Goal: Task Accomplishment & Management: Manage account settings

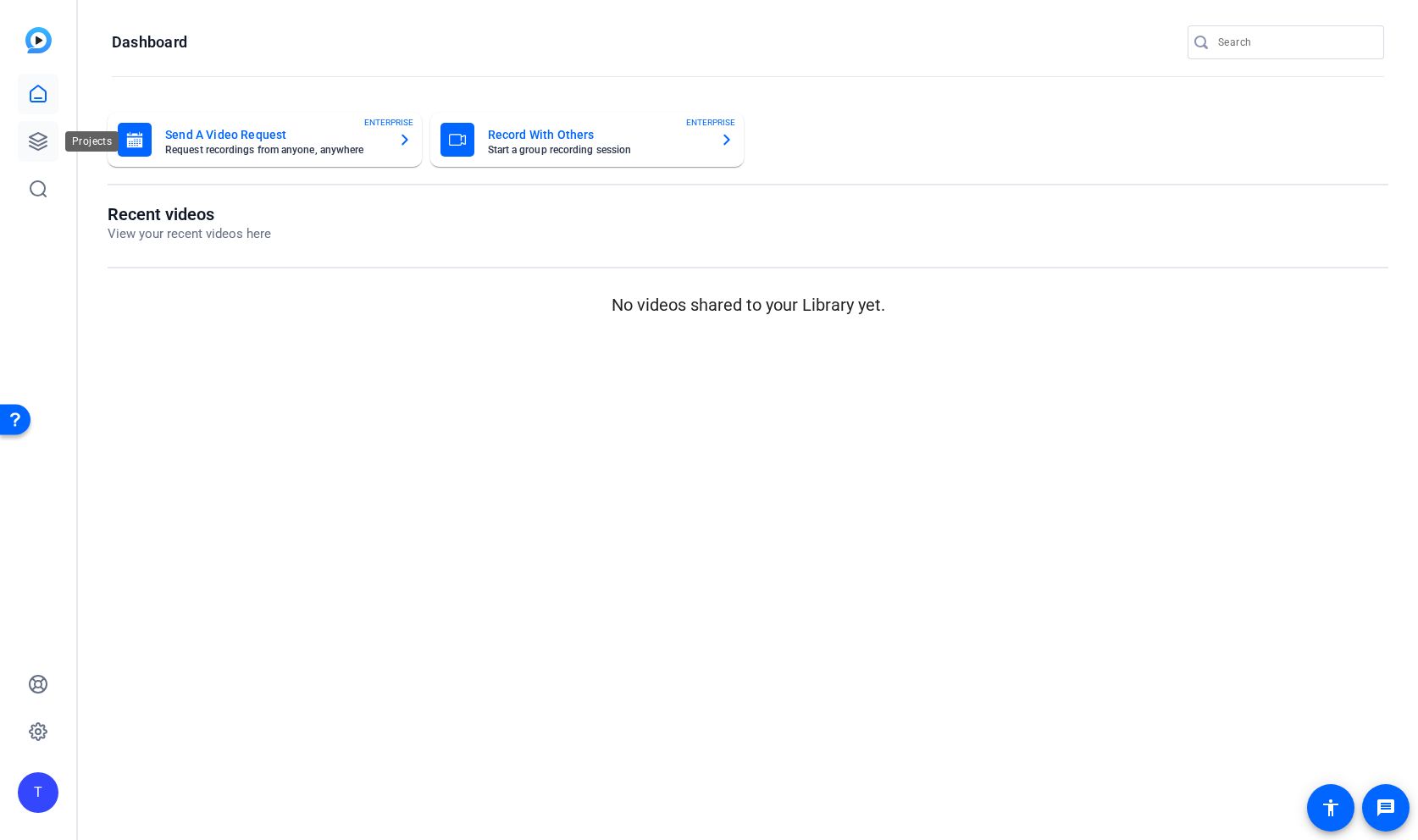
click at [41, 141] on icon at bounding box center [38, 141] width 20 height 20
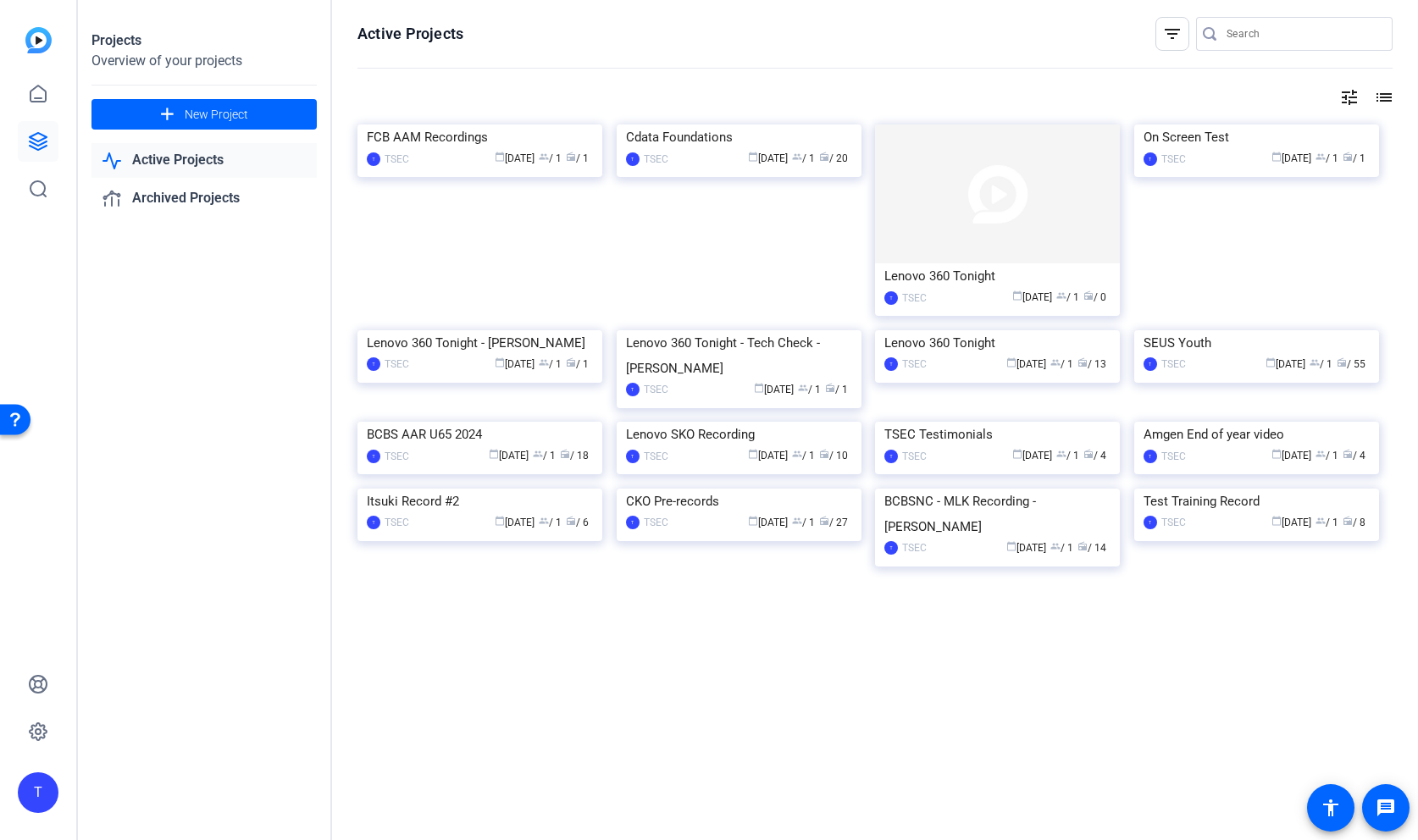
click at [440, 167] on div "calendar_today [DATE] group / 1 radio / 1" at bounding box center [506, 159] width 175 height 18
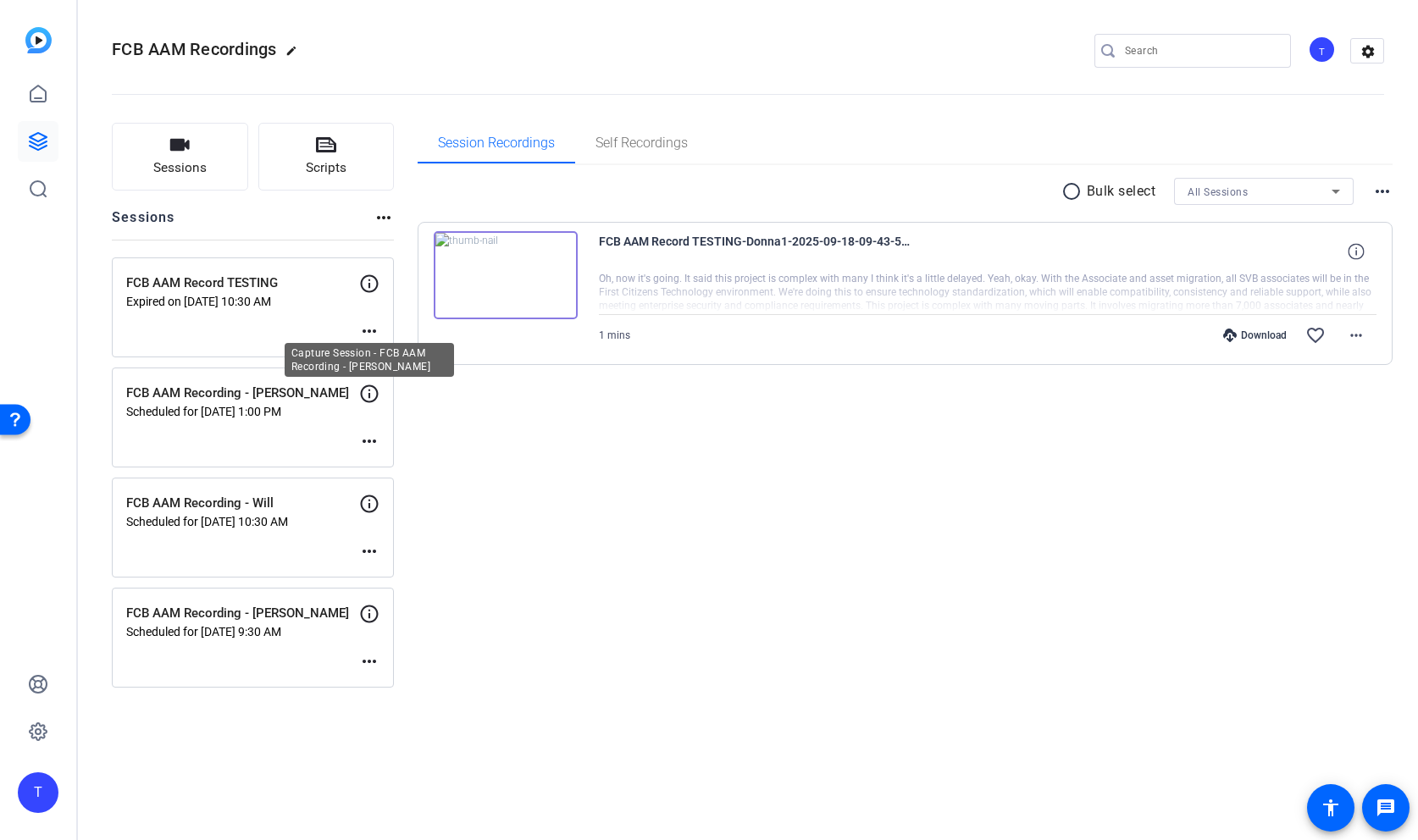
click at [372, 395] on icon at bounding box center [369, 393] width 20 height 20
click at [369, 393] on icon at bounding box center [369, 393] width 20 height 20
click at [368, 439] on mat-icon "more_horiz" at bounding box center [369, 441] width 20 height 20
click at [403, 466] on span "Edit Session" at bounding box center [411, 467] width 77 height 20
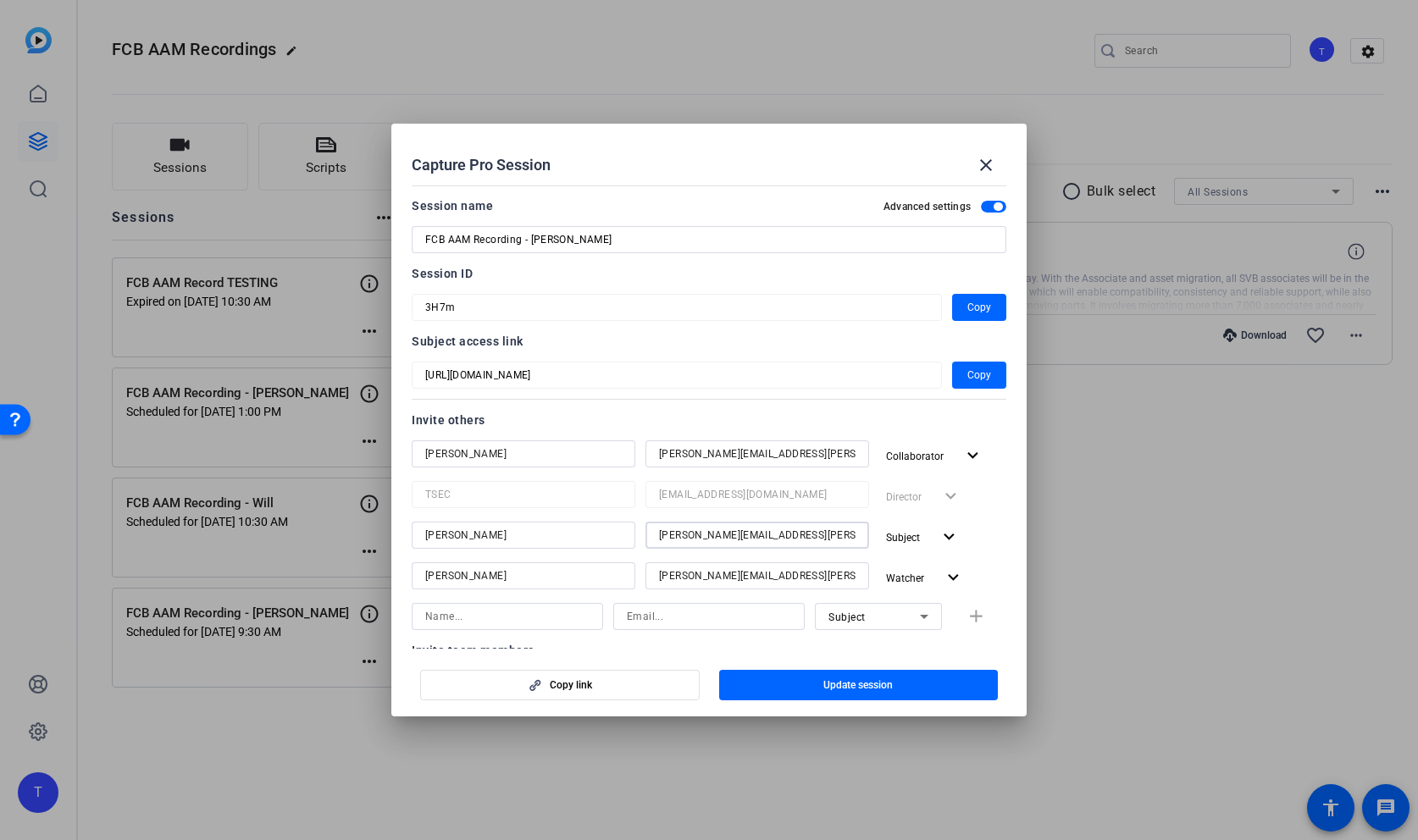
click at [835, 541] on input "[PERSON_NAME][EMAIL_ADDRESS][PERSON_NAME][DOMAIN_NAME]" at bounding box center [757, 535] width 196 height 20
click at [836, 541] on input "[PERSON_NAME][EMAIL_ADDRESS][PERSON_NAME][DOMAIN_NAME]" at bounding box center [757, 535] width 196 height 20
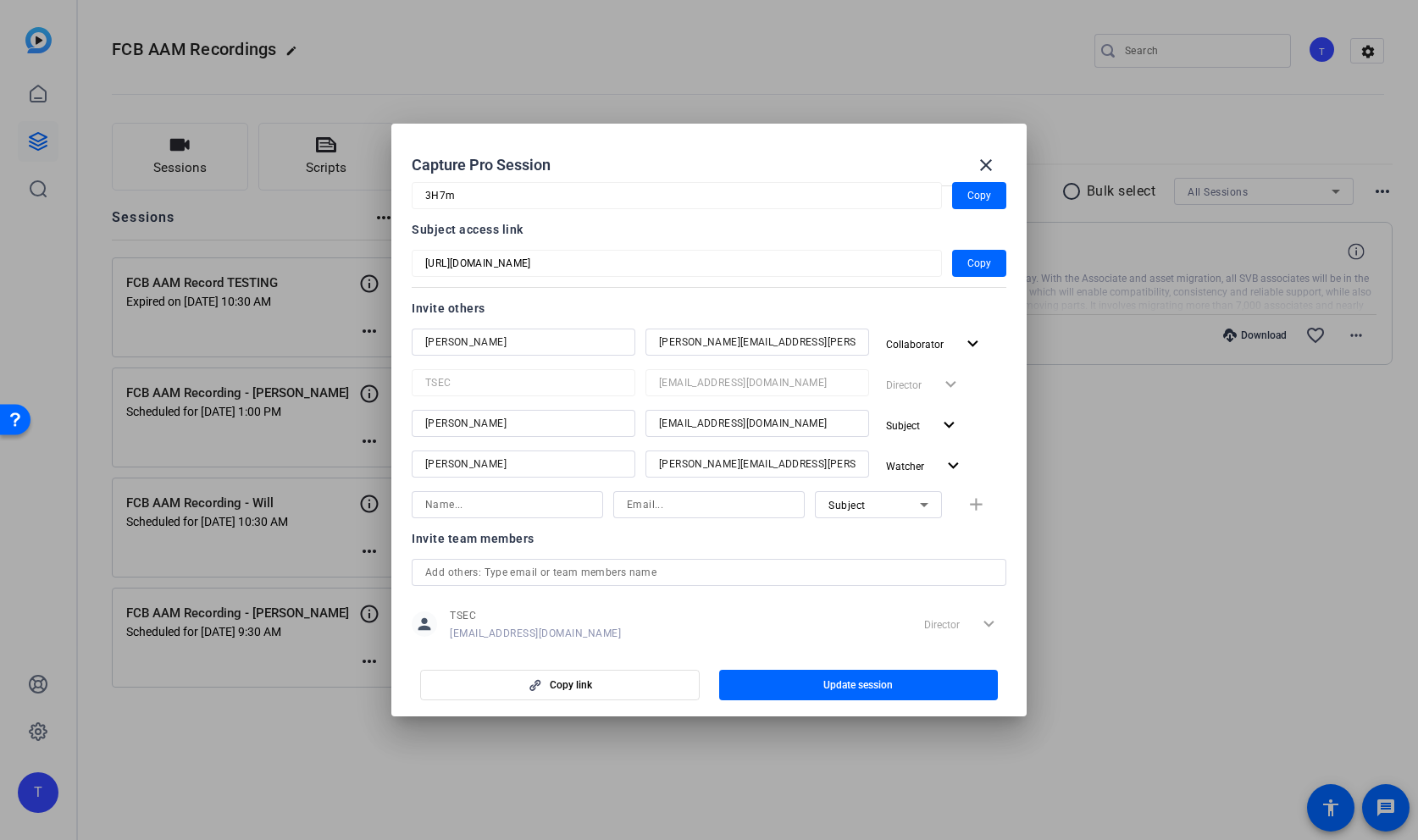
scroll to position [110, 0]
click at [986, 157] on mat-icon "close" at bounding box center [986, 165] width 20 height 20
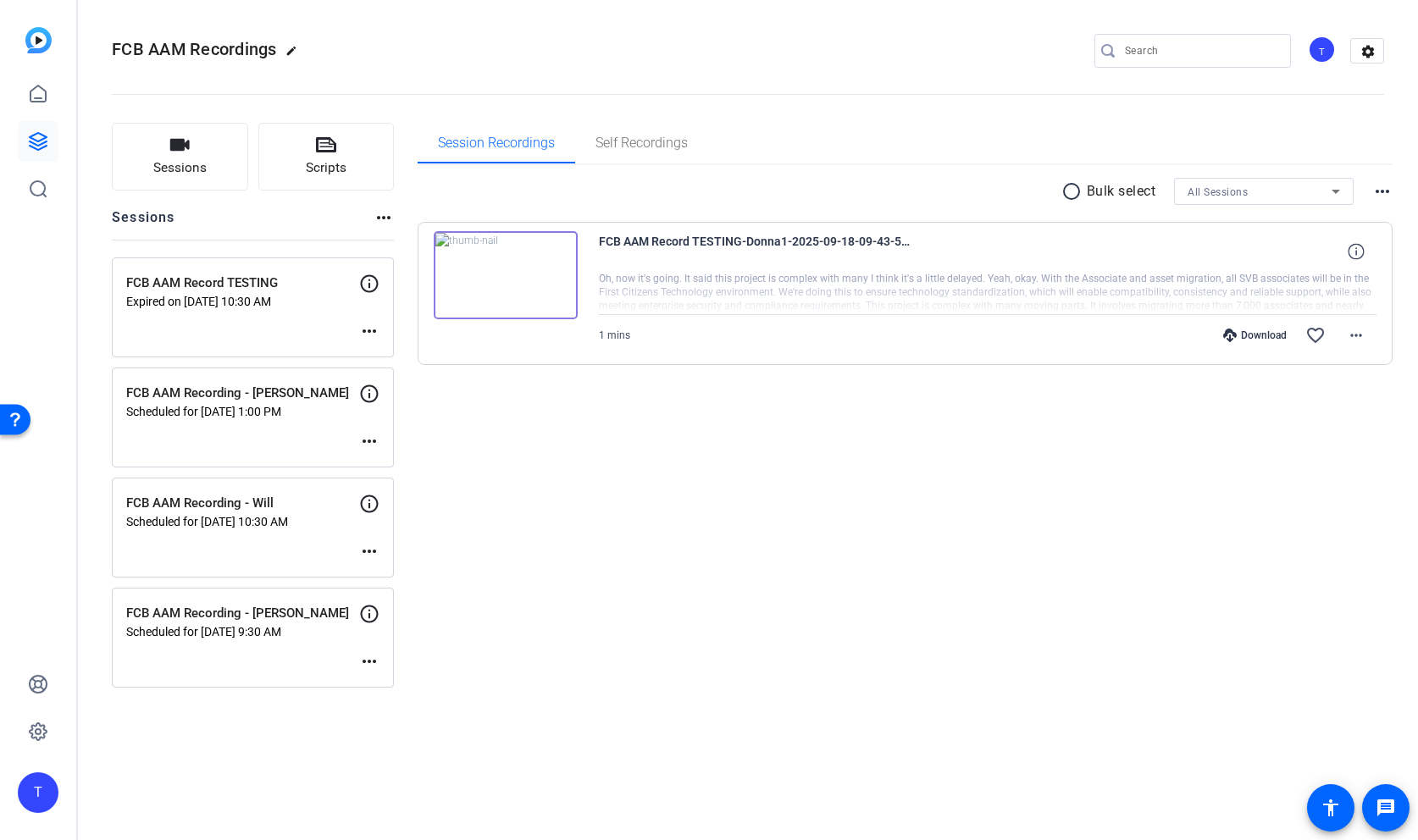
click at [370, 281] on icon at bounding box center [369, 284] width 20 height 20
click at [370, 282] on icon at bounding box center [369, 284] width 20 height 20
click at [376, 330] on mat-icon "more_horiz" at bounding box center [369, 331] width 20 height 20
click at [387, 354] on span "Edit Session" at bounding box center [411, 356] width 77 height 20
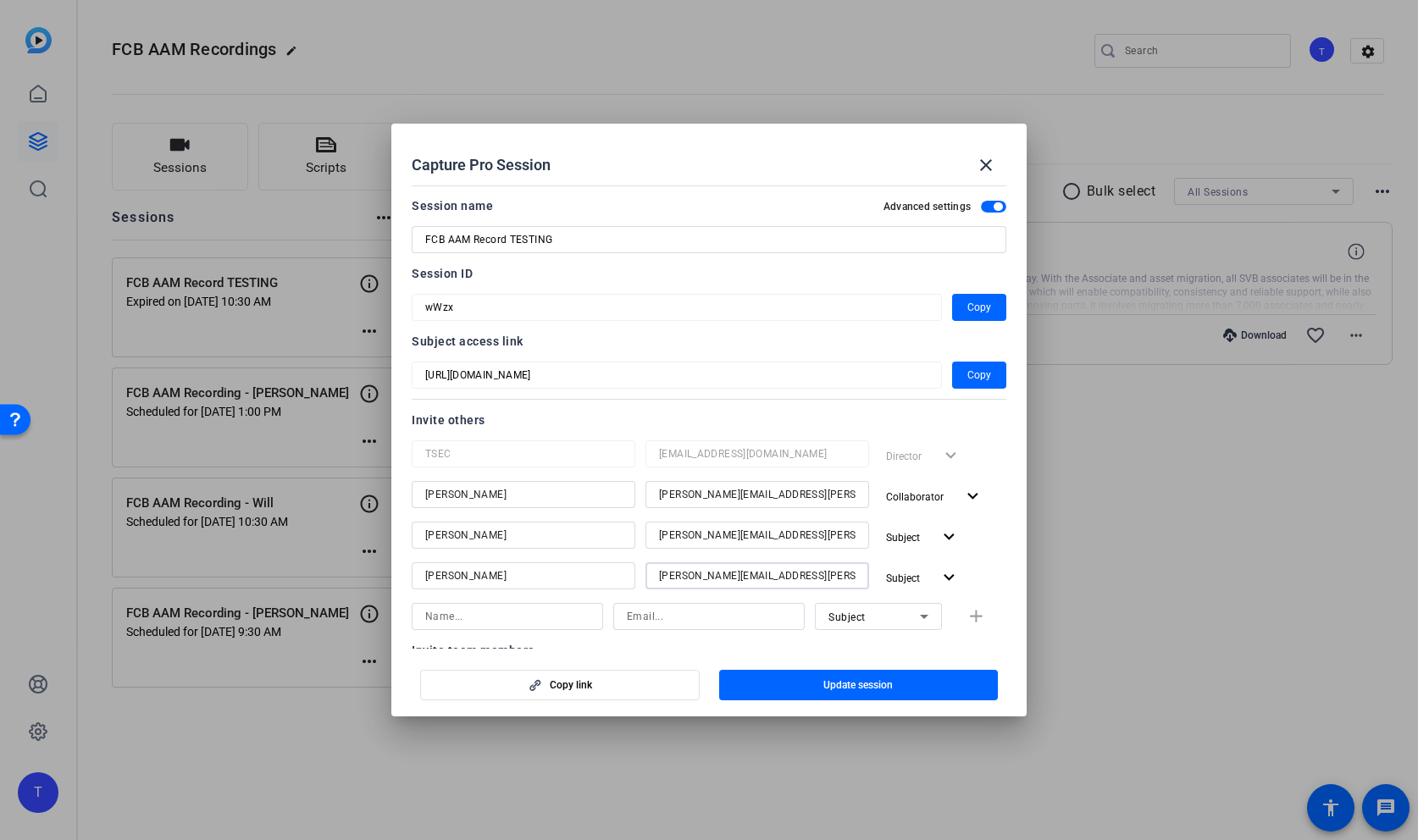
drag, startPoint x: 808, startPoint y: 576, endPoint x: 636, endPoint y: 578, distance: 172.0
click at [635, 578] on div "[PERSON_NAME] [PERSON_NAME][EMAIL_ADDRESS][PERSON_NAME][DOMAIN_NAME] Subject ex…" at bounding box center [709, 578] width 595 height 31
click at [984, 158] on mat-icon "close" at bounding box center [986, 165] width 20 height 20
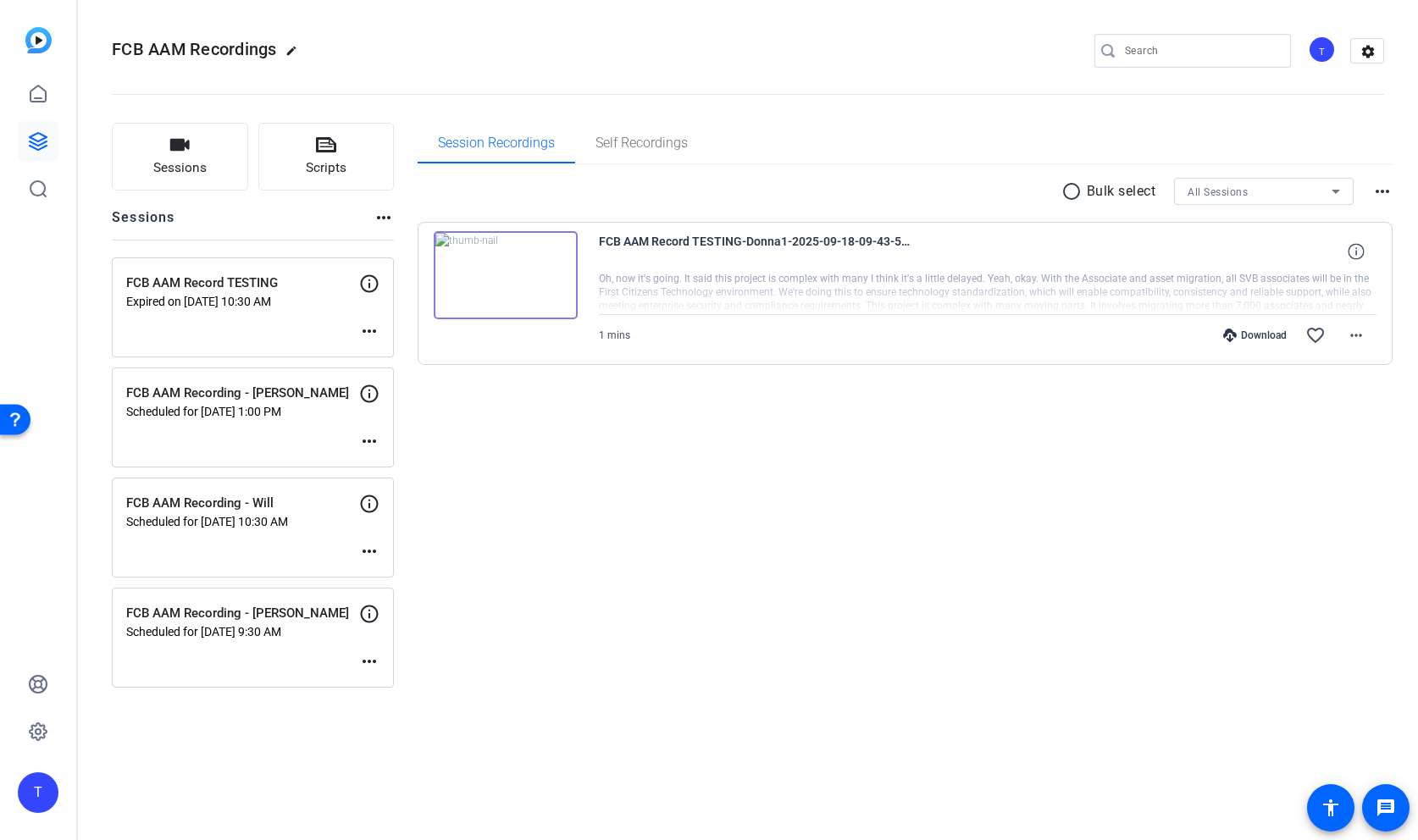
click at [369, 440] on mat-icon "more_horiz" at bounding box center [369, 441] width 20 height 20
click at [390, 462] on span "Edit Session" at bounding box center [411, 467] width 77 height 20
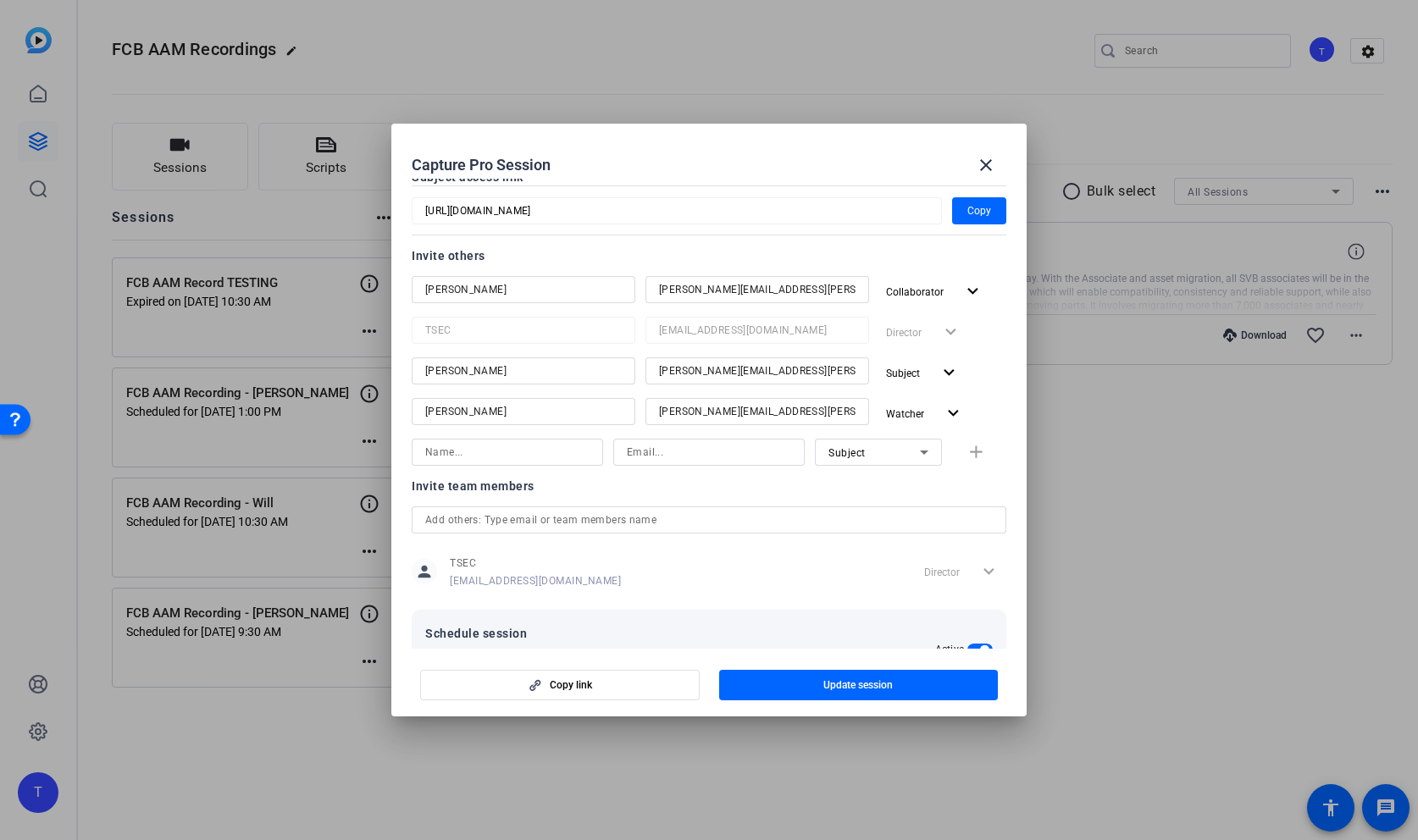
scroll to position [167, 0]
click at [844, 369] on input "[PERSON_NAME][EMAIL_ADDRESS][PERSON_NAME][DOMAIN_NAME]" at bounding box center [757, 368] width 196 height 20
drag, startPoint x: 827, startPoint y: 403, endPoint x: 606, endPoint y: 403, distance: 221.0
click at [606, 403] on div "[PERSON_NAME] [PERSON_NAME][EMAIL_ADDRESS][PERSON_NAME][DOMAIN_NAME] Watcher ex…" at bounding box center [709, 411] width 595 height 31
drag, startPoint x: 854, startPoint y: 369, endPoint x: 605, endPoint y: 363, distance: 249.1
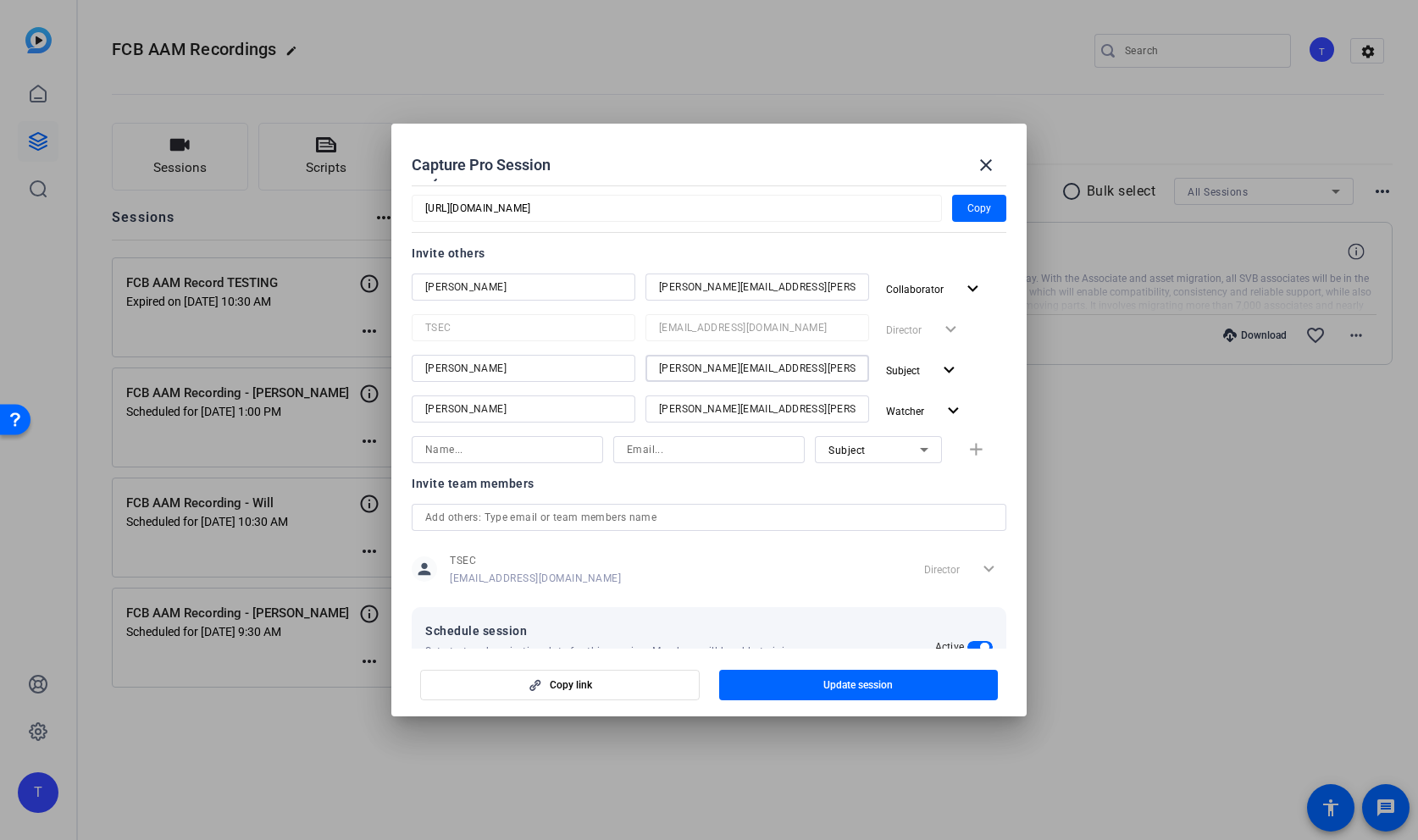
click at [603, 363] on div "[PERSON_NAME] [PERSON_NAME][EMAIL_ADDRESS][PERSON_NAME][DOMAIN_NAME] Subject ex…" at bounding box center [709, 371] width 595 height 31
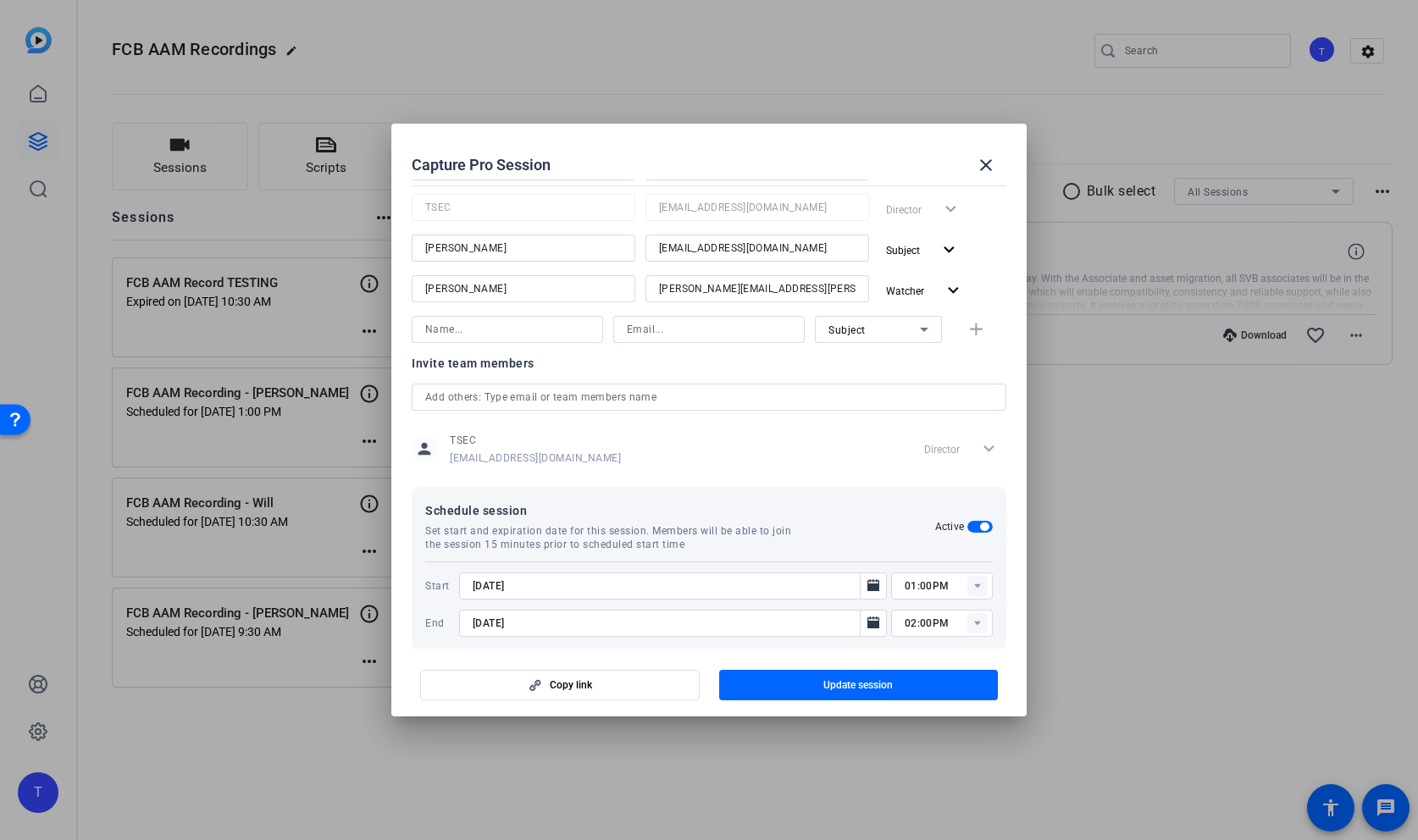
scroll to position [307, 0]
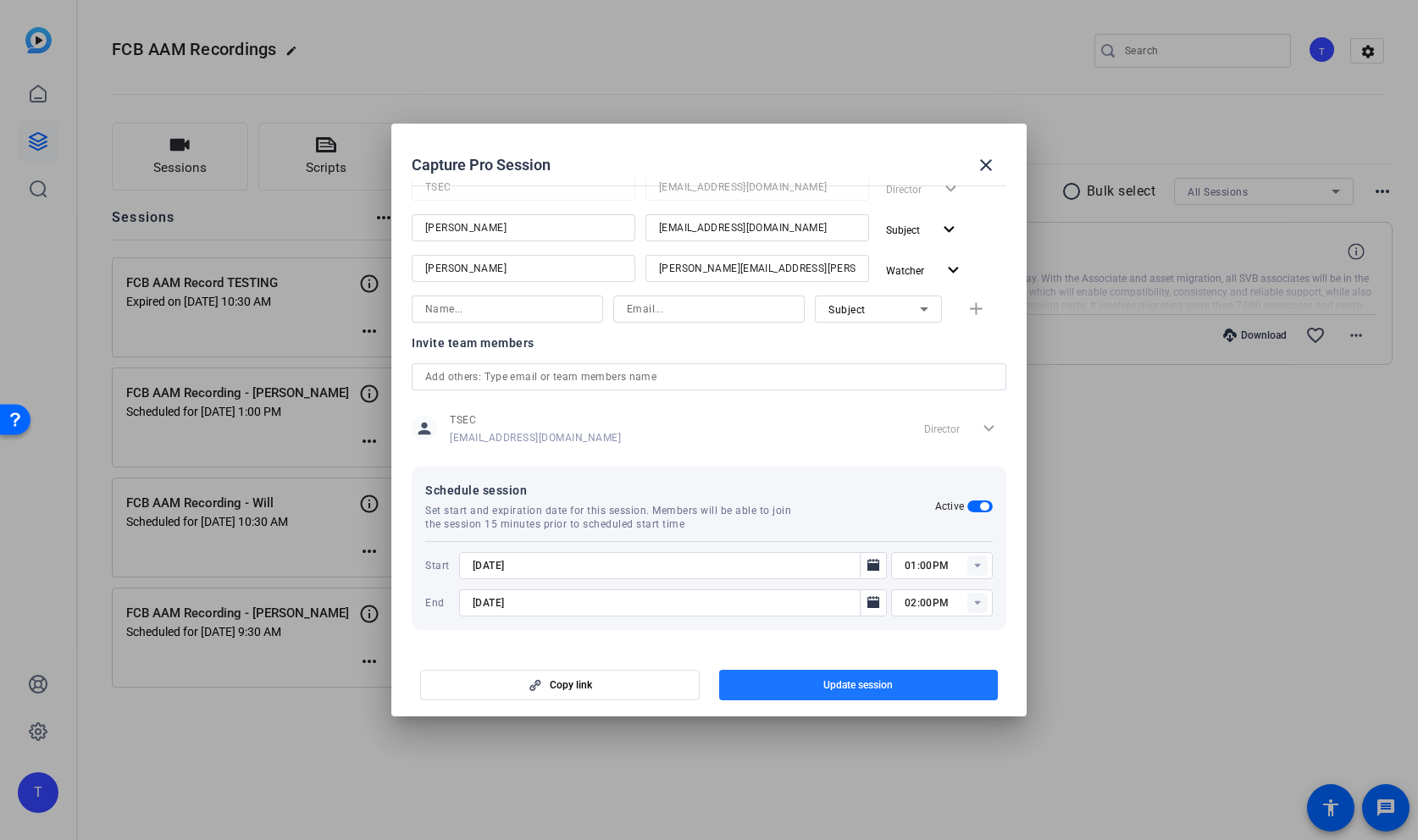
click at [890, 686] on span "Update session" at bounding box center [858, 684] width 70 height 14
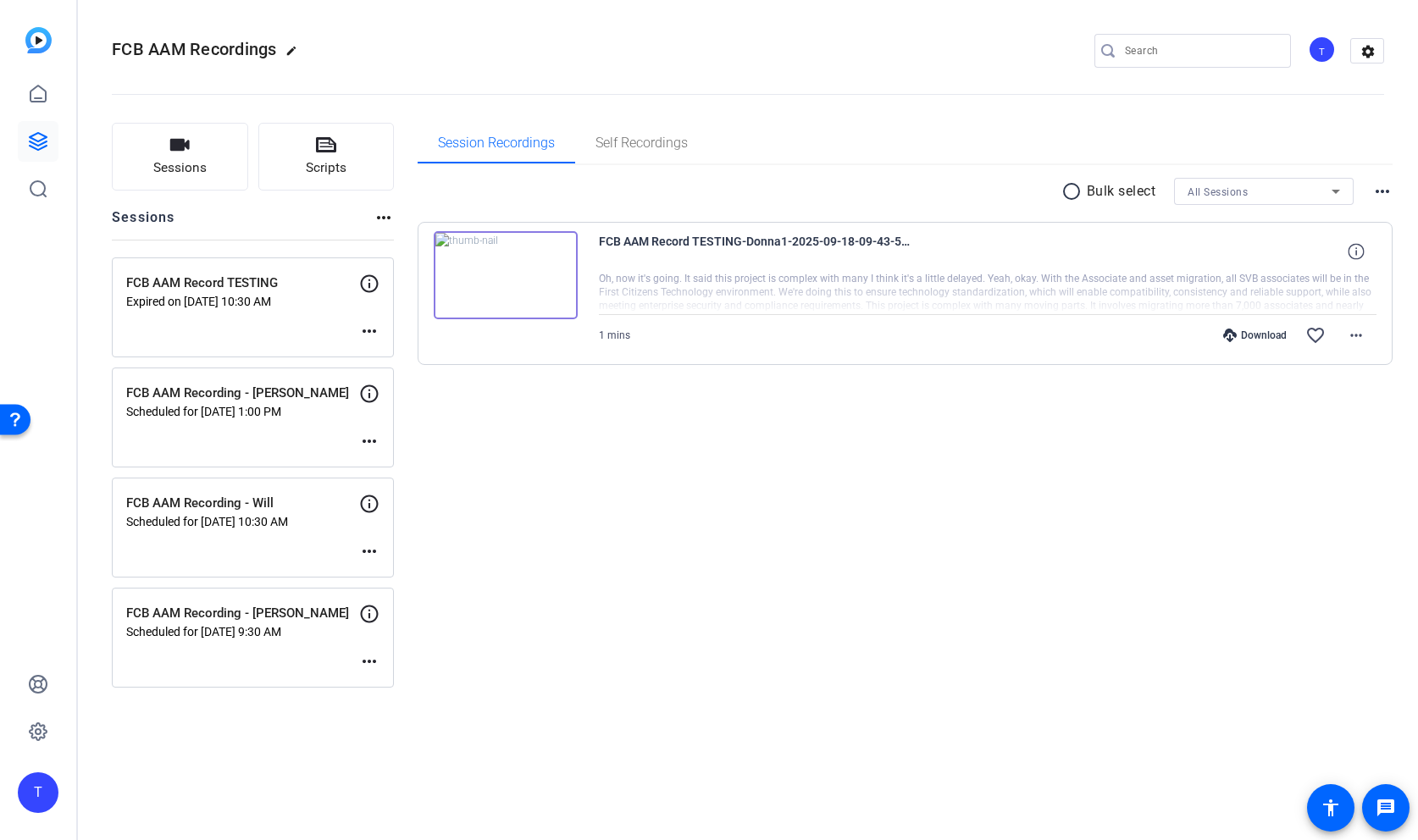
click at [368, 551] on mat-icon "more_horiz" at bounding box center [369, 552] width 20 height 20
drag, startPoint x: 386, startPoint y: 580, endPoint x: 402, endPoint y: 577, distance: 16.3
click at [386, 580] on span "Edit Session" at bounding box center [411, 577] width 77 height 20
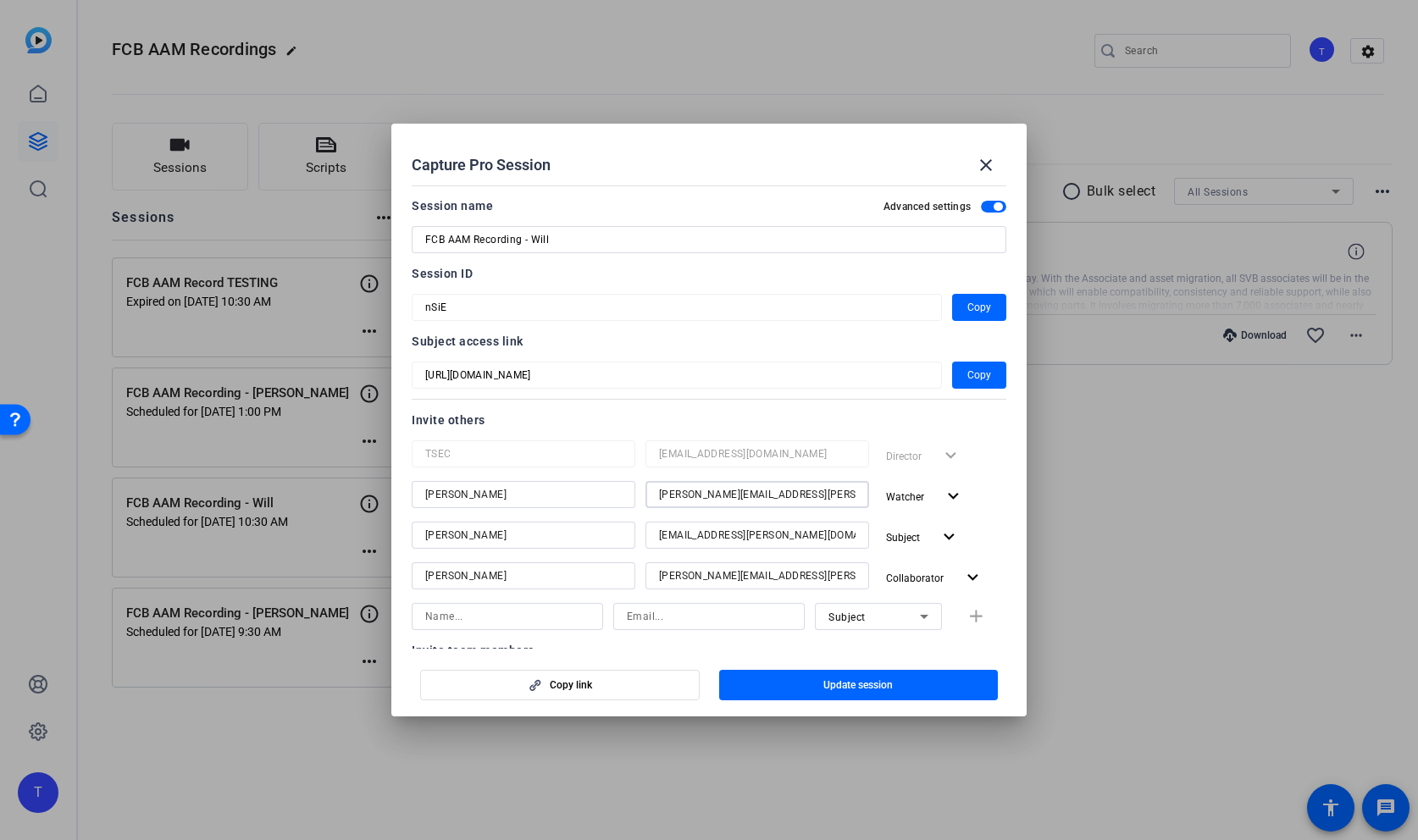
drag, startPoint x: 841, startPoint y: 491, endPoint x: 563, endPoint y: 483, distance: 278.1
click at [563, 483] on div "[PERSON_NAME] [PERSON_NAME][EMAIL_ADDRESS][PERSON_NAME][DOMAIN_NAME] Watcher ex…" at bounding box center [709, 496] width 595 height 31
click at [825, 537] on input "[EMAIL_ADDRESS][PERSON_NAME][DOMAIN_NAME]" at bounding box center [757, 535] width 196 height 20
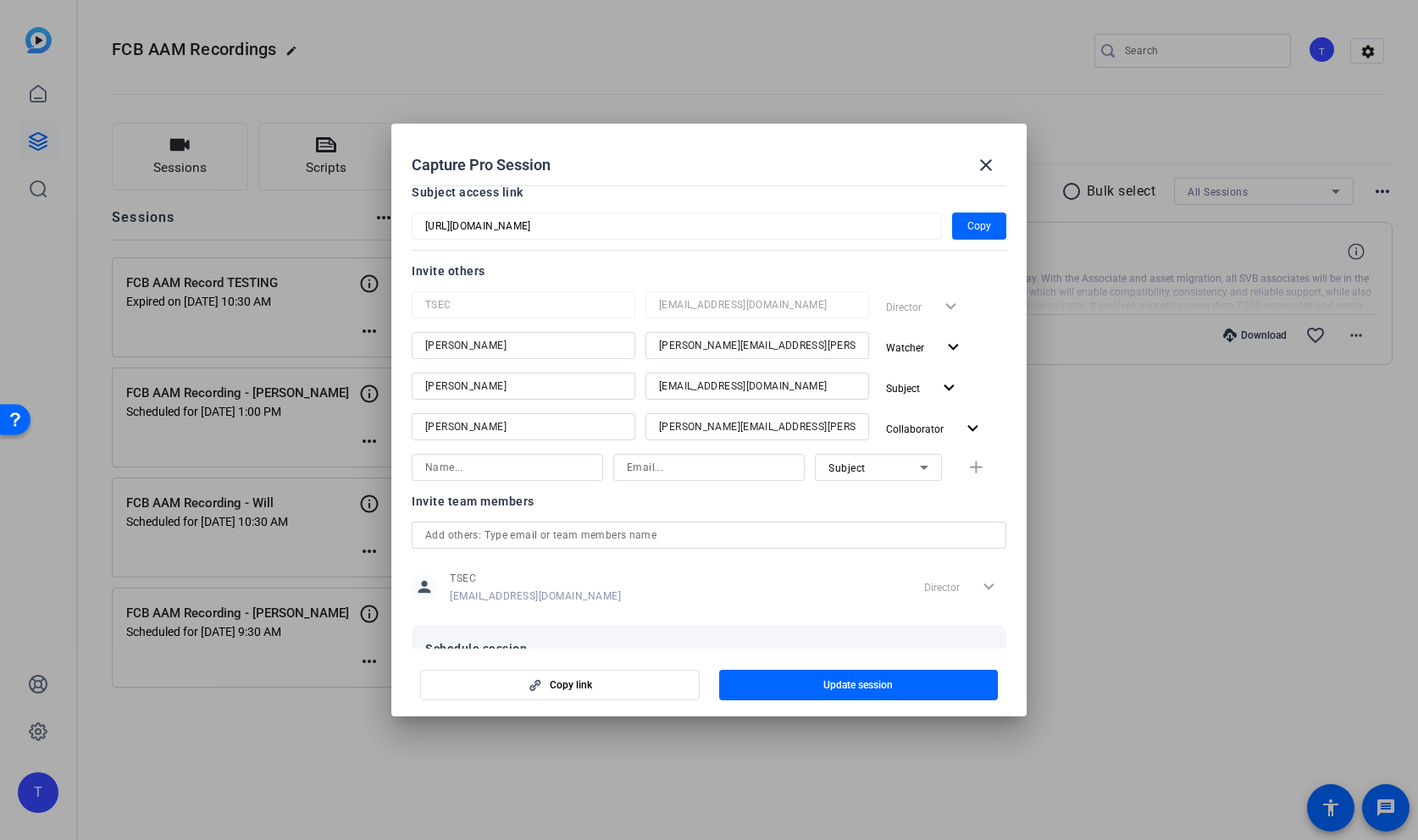
scroll to position [168, 0]
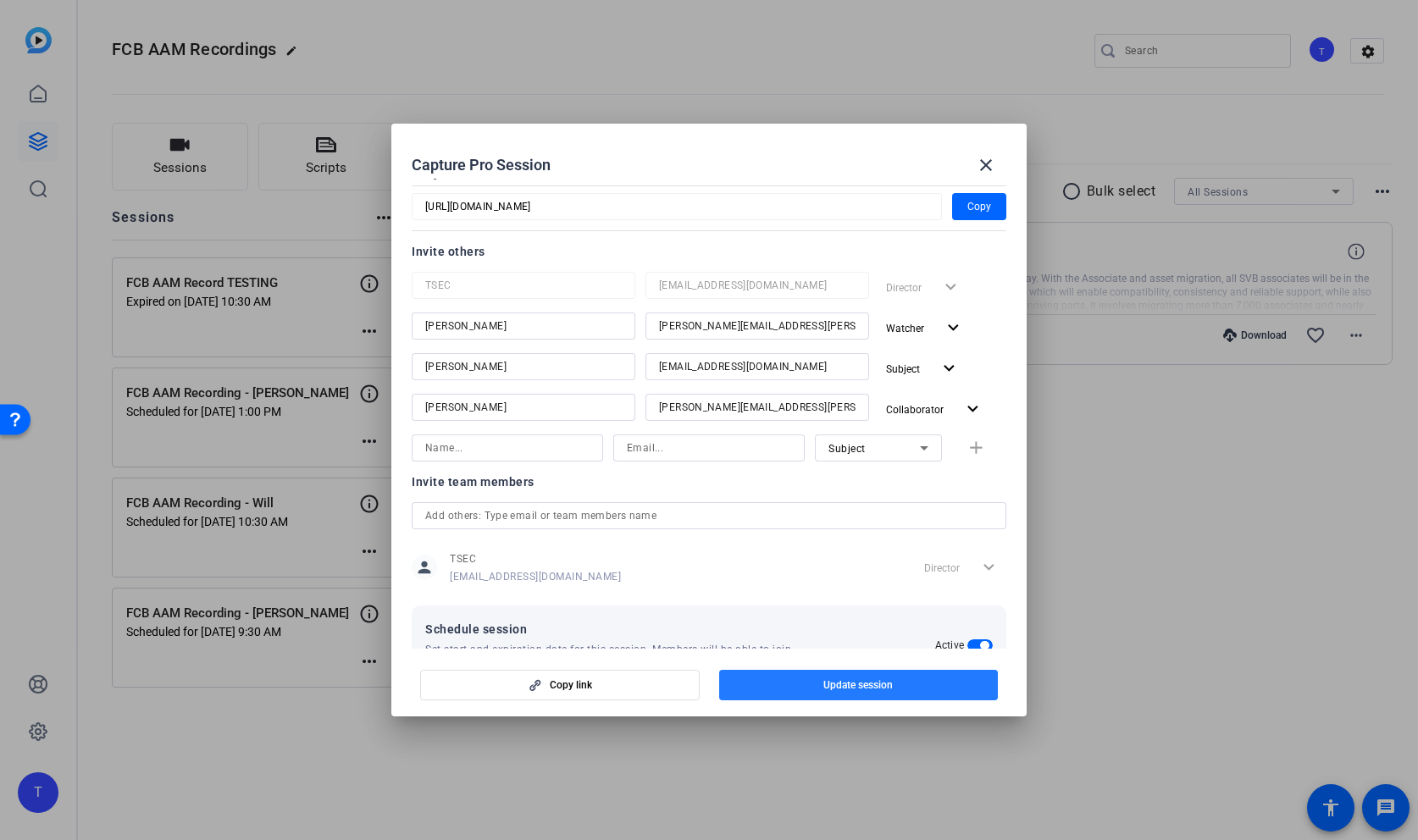
click at [871, 682] on span "Update session" at bounding box center [858, 684] width 70 height 14
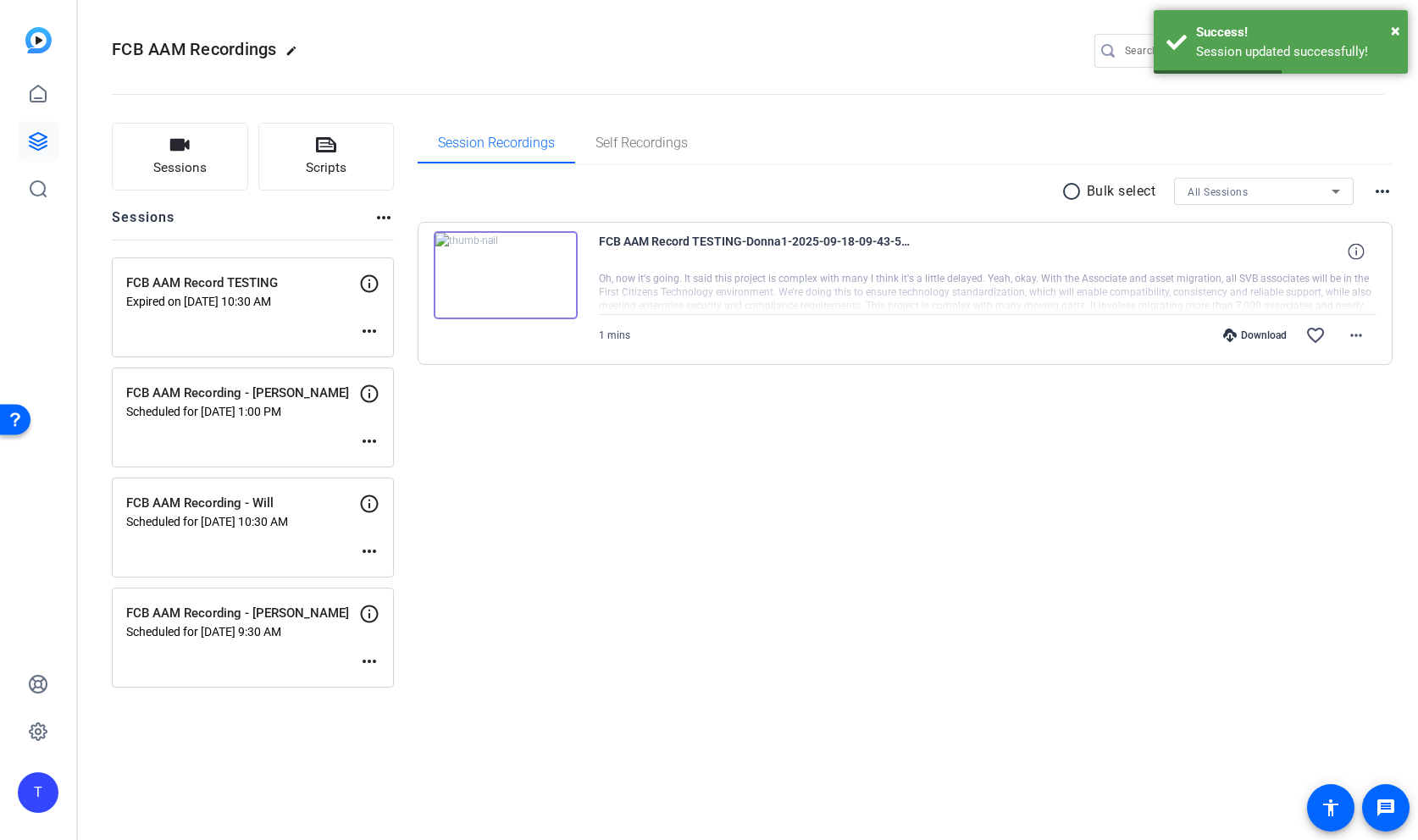
click at [375, 659] on mat-icon "more_horiz" at bounding box center [369, 661] width 20 height 20
click at [420, 687] on span "Edit Session" at bounding box center [411, 686] width 77 height 20
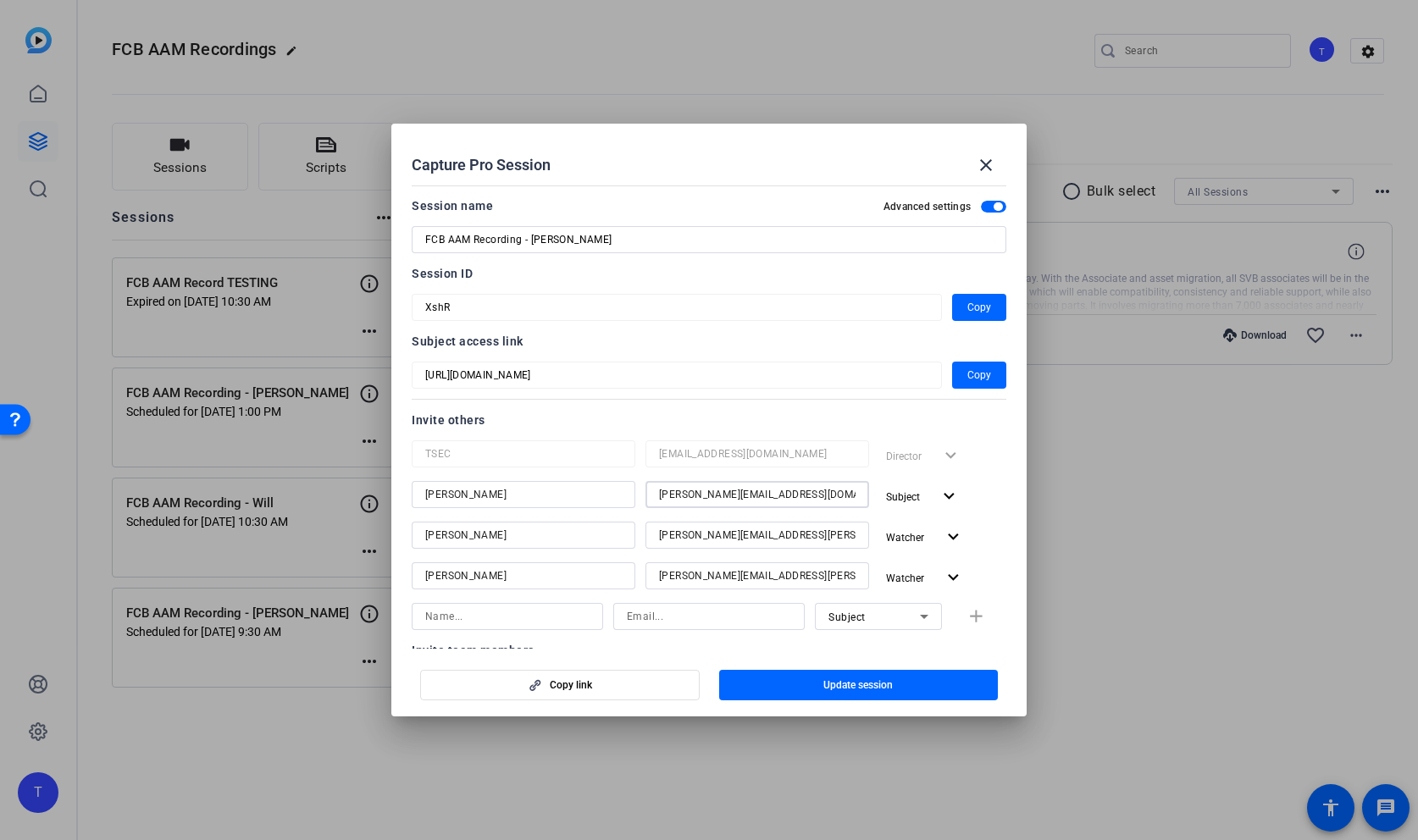
click at [833, 496] on input "[PERSON_NAME][EMAIL_ADDRESS][DOMAIN_NAME]" at bounding box center [757, 495] width 196 height 20
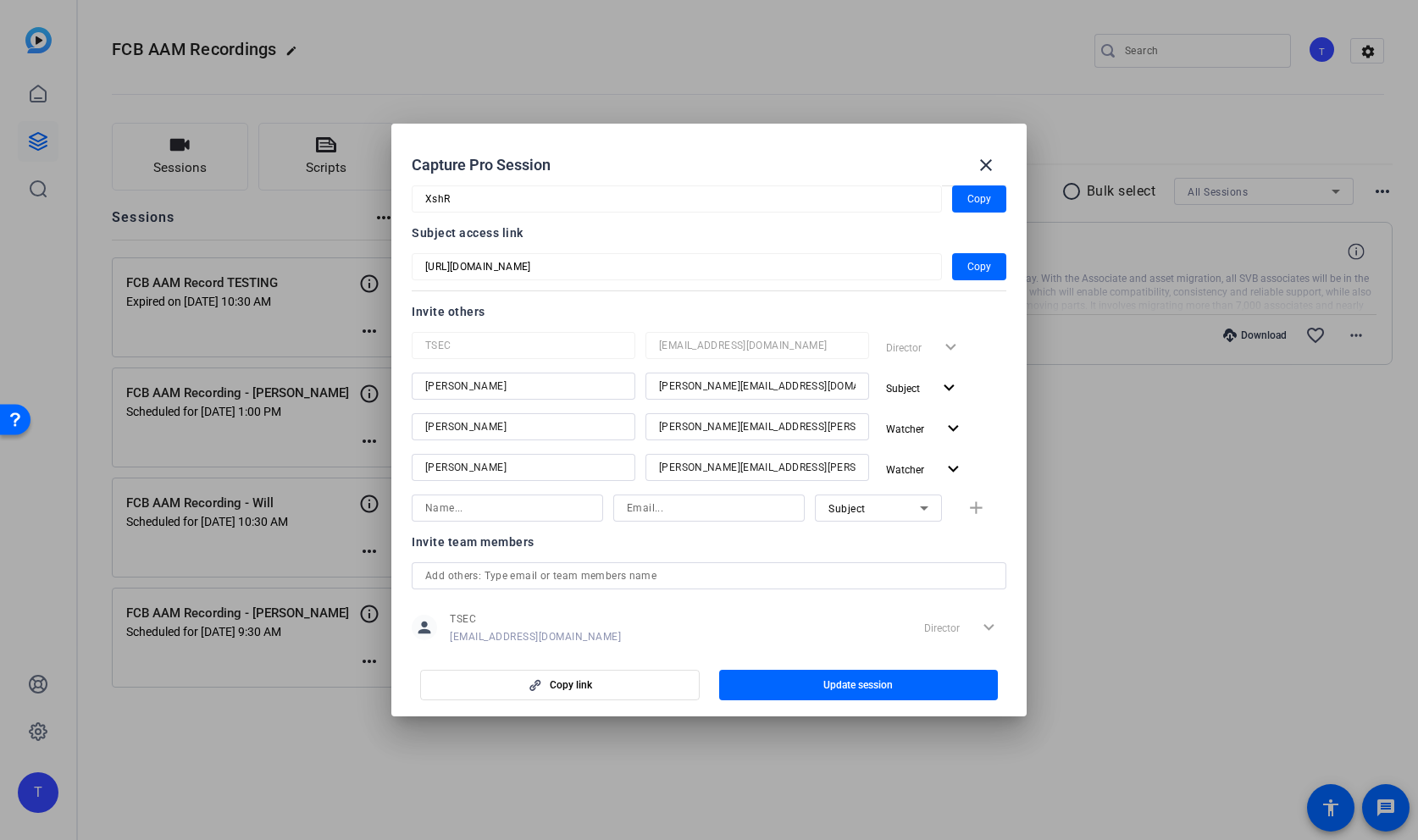
scroll to position [175, 0]
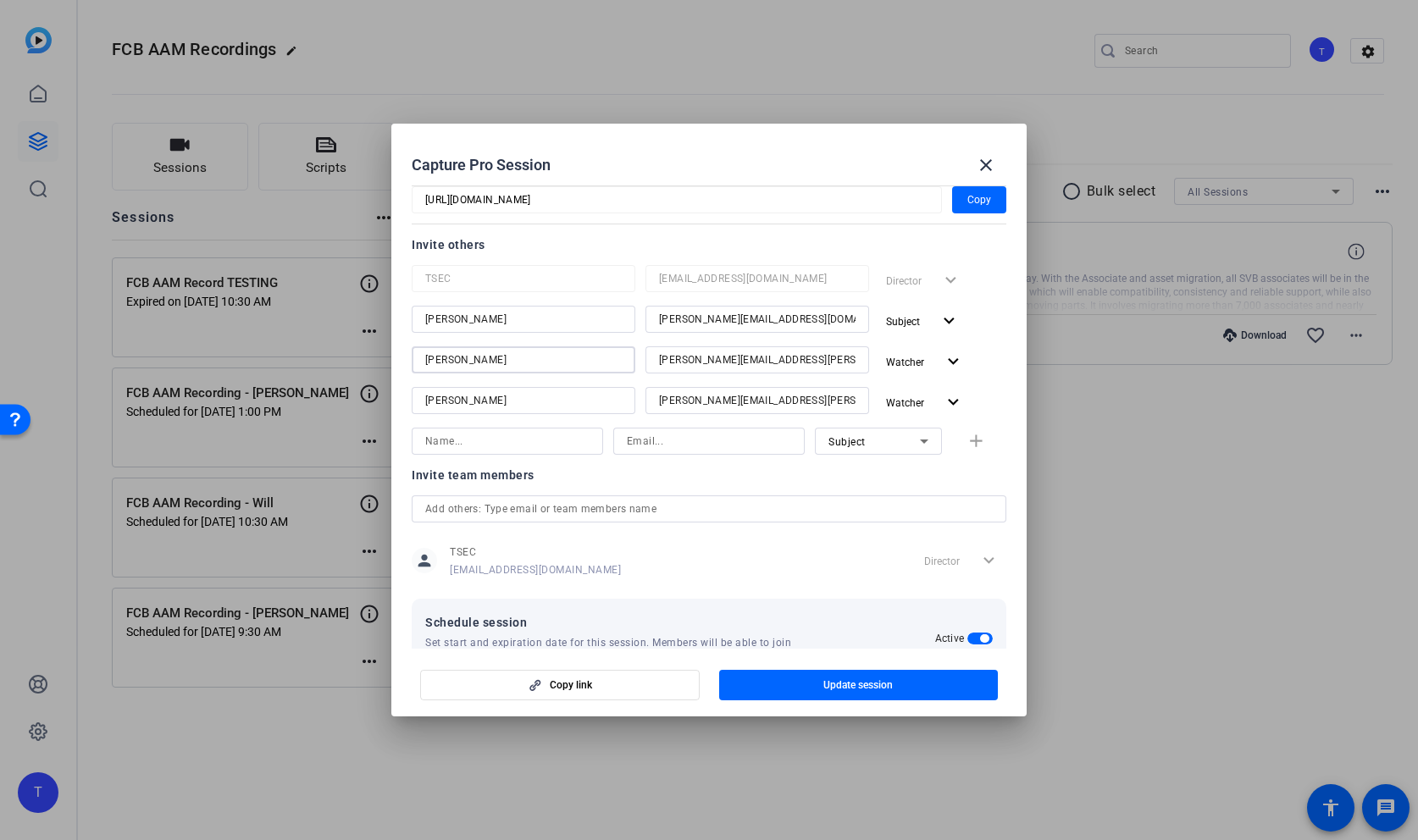
click at [542, 367] on input "[PERSON_NAME]" at bounding box center [523, 360] width 196 height 20
click at [542, 366] on input "[PERSON_NAME]" at bounding box center [523, 360] width 196 height 20
type input "[PERSON_NAME]"
click at [701, 358] on input "k" at bounding box center [757, 360] width 196 height 20
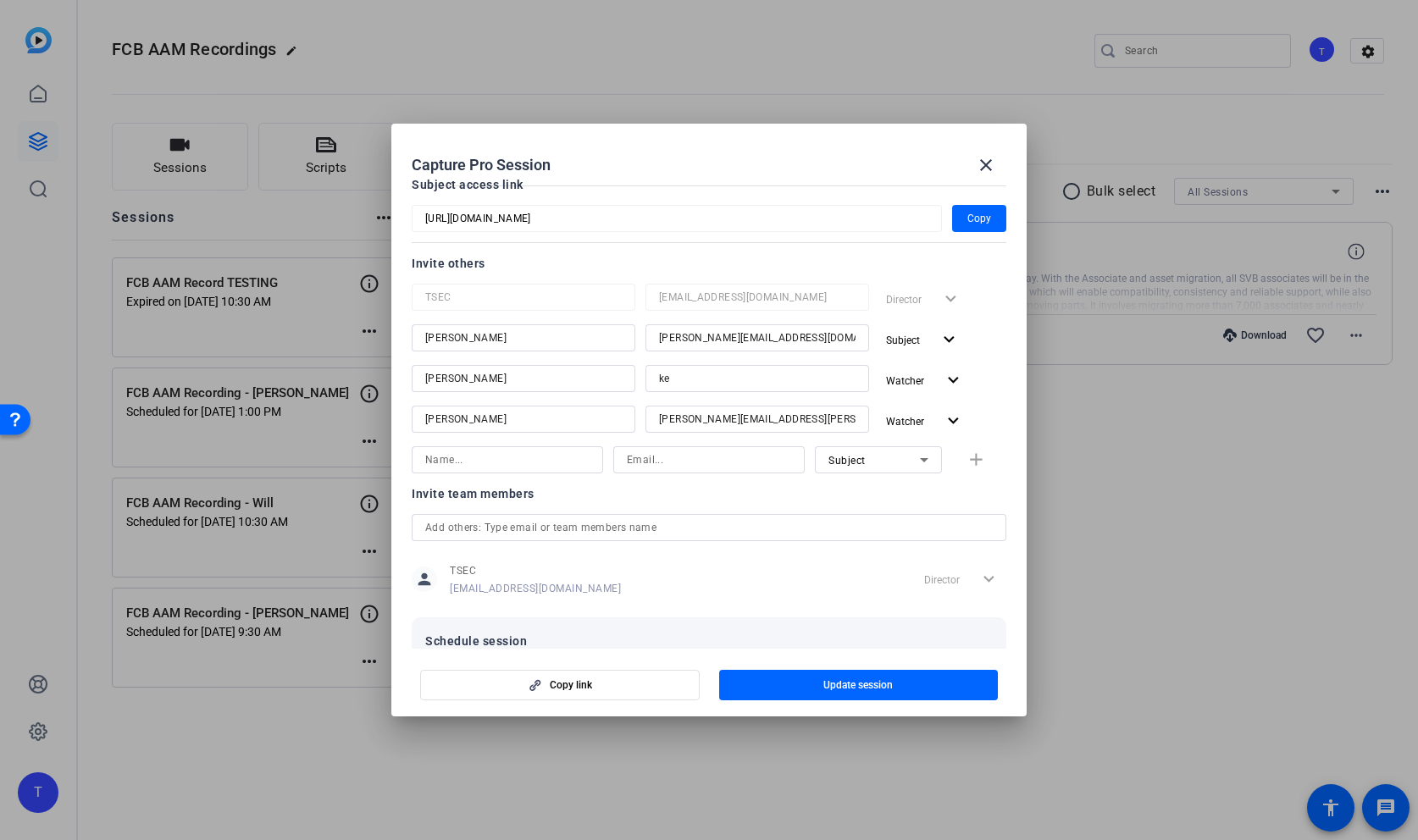
scroll to position [159, 0]
click at [702, 373] on input "ke" at bounding box center [757, 376] width 196 height 20
click at [701, 373] on input "kev" at bounding box center [757, 376] width 196 height 20
click at [687, 379] on input "kevi" at bounding box center [757, 376] width 196 height 20
drag, startPoint x: 821, startPoint y: 415, endPoint x: 570, endPoint y: 412, distance: 251.0
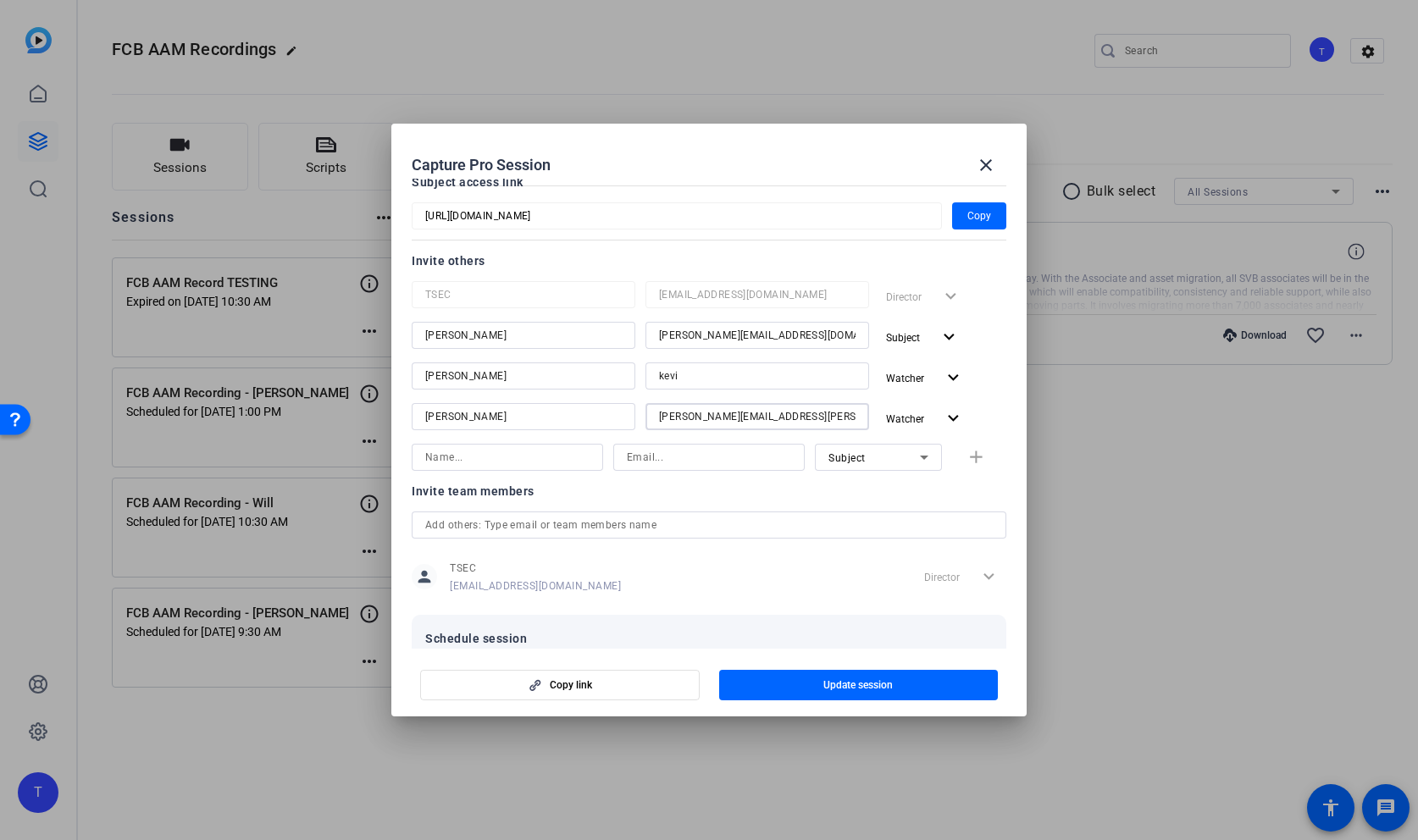
click at [570, 412] on div "[PERSON_NAME] [PERSON_NAME][EMAIL_ADDRESS][PERSON_NAME][DOMAIN_NAME] Watcher ex…" at bounding box center [709, 419] width 595 height 31
click at [775, 378] on input "kevi" at bounding box center [757, 376] width 196 height 20
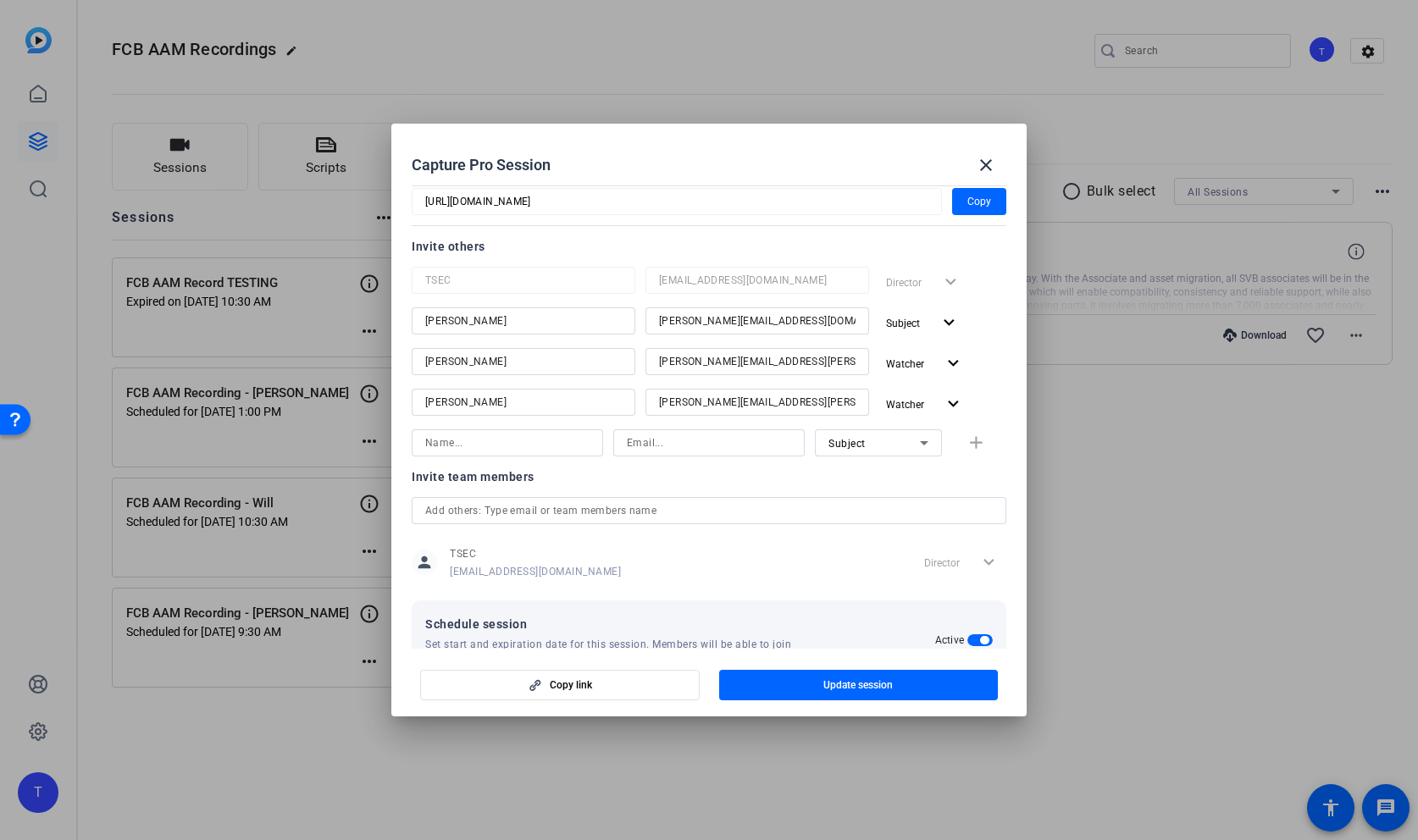
scroll to position [147, 0]
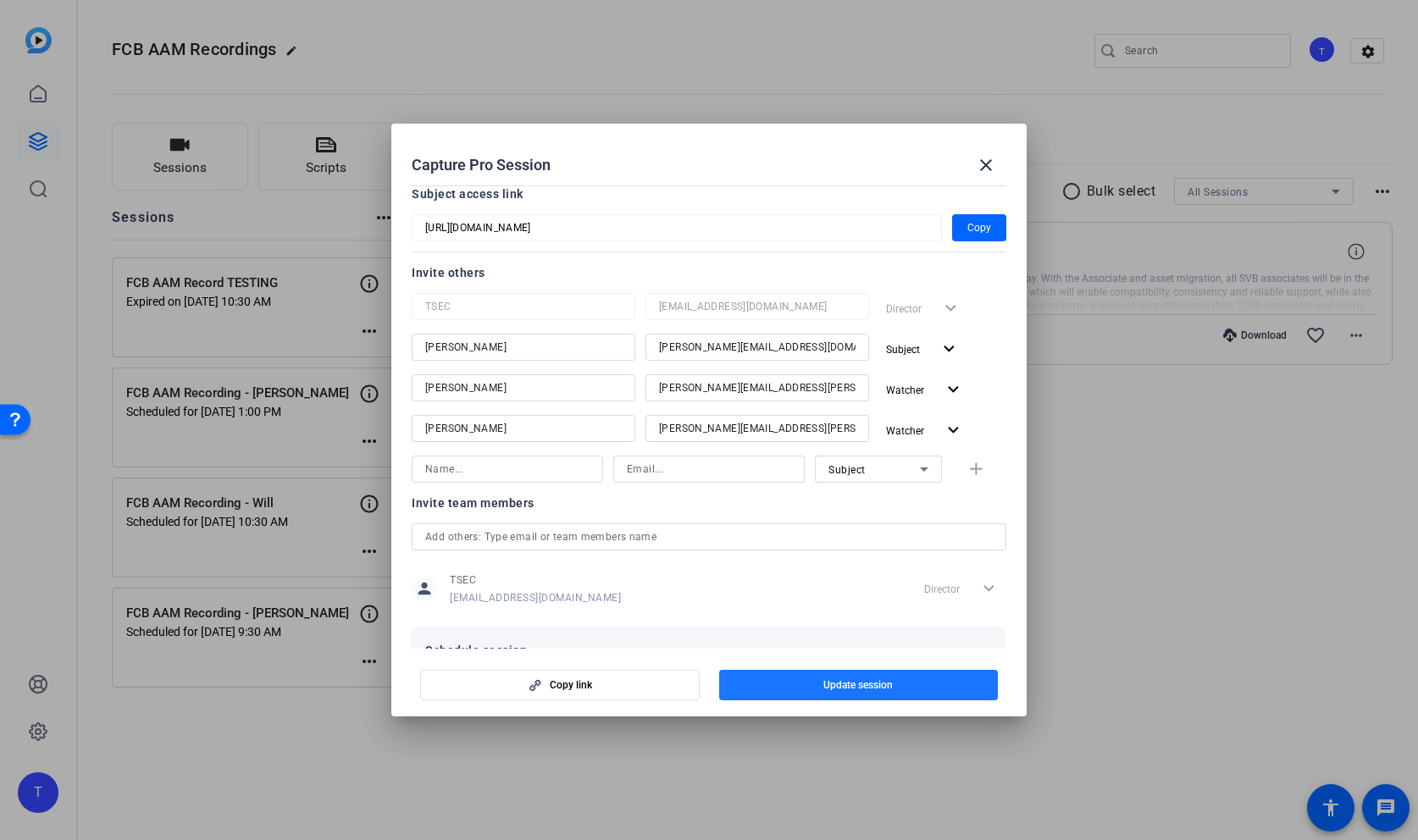
click at [859, 685] on span "Update session" at bounding box center [858, 684] width 70 height 14
